Goal: Task Accomplishment & Management: Manage account settings

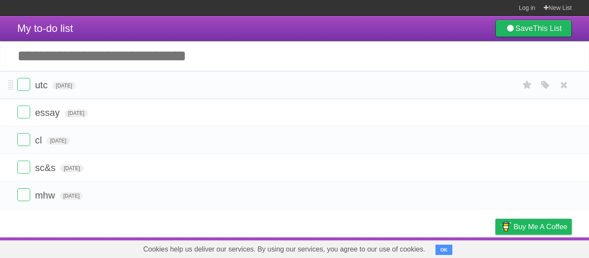
click at [172, 95] on li "utc [DATE] White Red Blue Green Purple Orange" at bounding box center [294, 85] width 589 height 28
click at [562, 109] on icon at bounding box center [564, 113] width 12 height 14
click at [572, 145] on li "cl [DATE] White Red Blue Green Purple Orange" at bounding box center [294, 140] width 589 height 28
click at [567, 140] on icon at bounding box center [564, 140] width 12 height 14
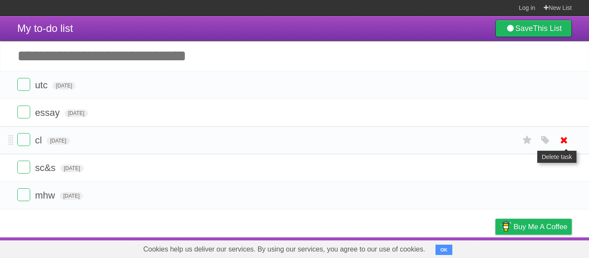
click at [560, 145] on icon at bounding box center [564, 140] width 12 height 14
click at [27, 144] on label at bounding box center [23, 139] width 13 height 13
click at [26, 107] on label at bounding box center [23, 112] width 13 height 13
click at [381, 59] on input "Add another task" at bounding box center [294, 56] width 589 height 30
click input "*********" at bounding box center [0, 0] width 0 height 0
